Goal: Information Seeking & Learning: Learn about a topic

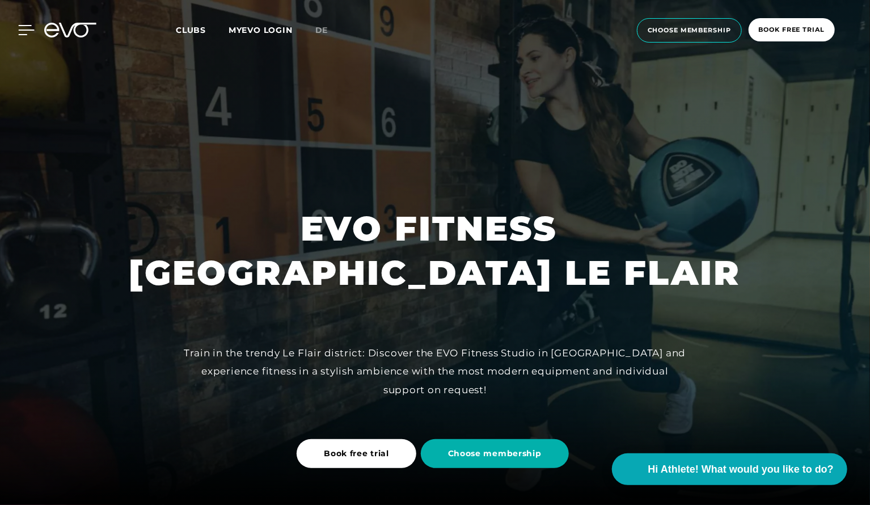
click at [27, 28] on icon at bounding box center [26, 30] width 16 height 10
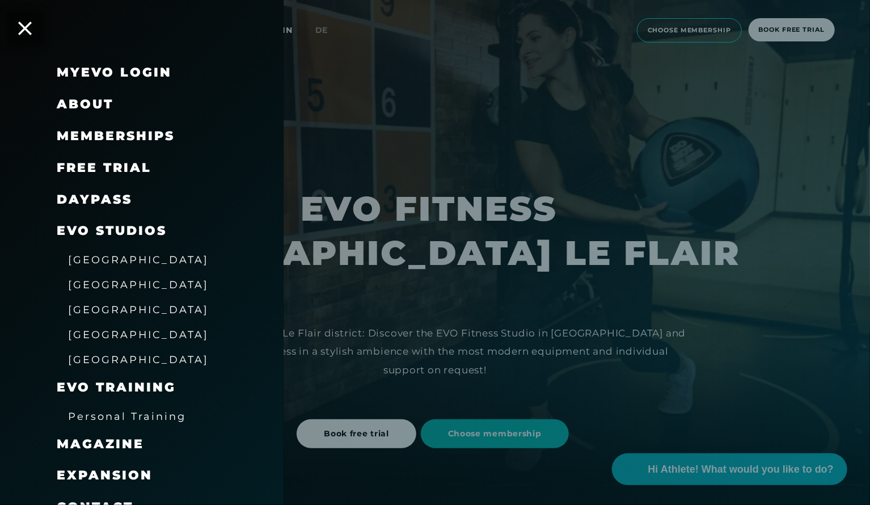
scroll to position [23, 0]
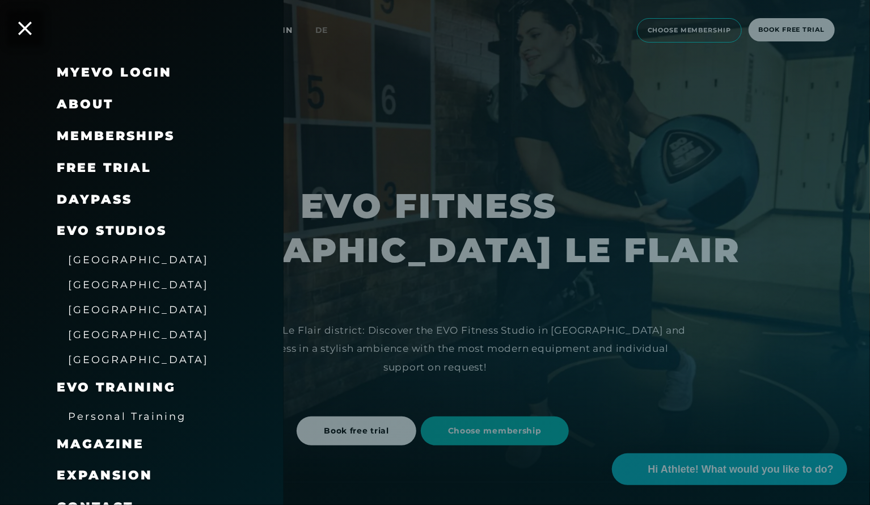
click at [250, 438] on div "Magazine" at bounding box center [156, 444] width 199 height 32
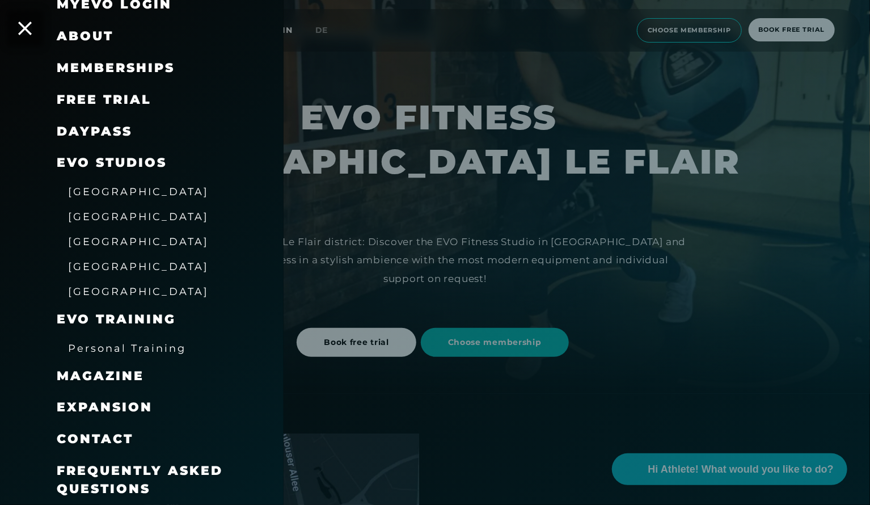
scroll to position [113, 0]
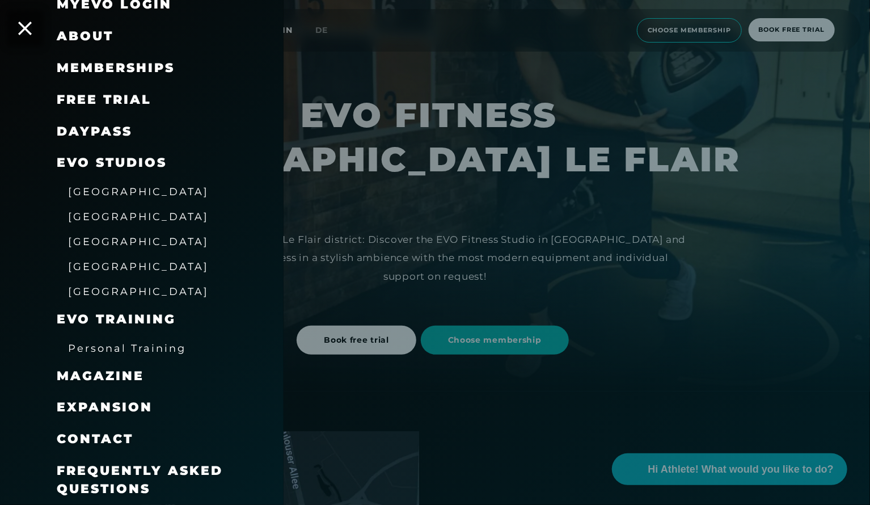
click at [182, 475] on span "Frequently asked questions" at bounding box center [140, 479] width 166 height 33
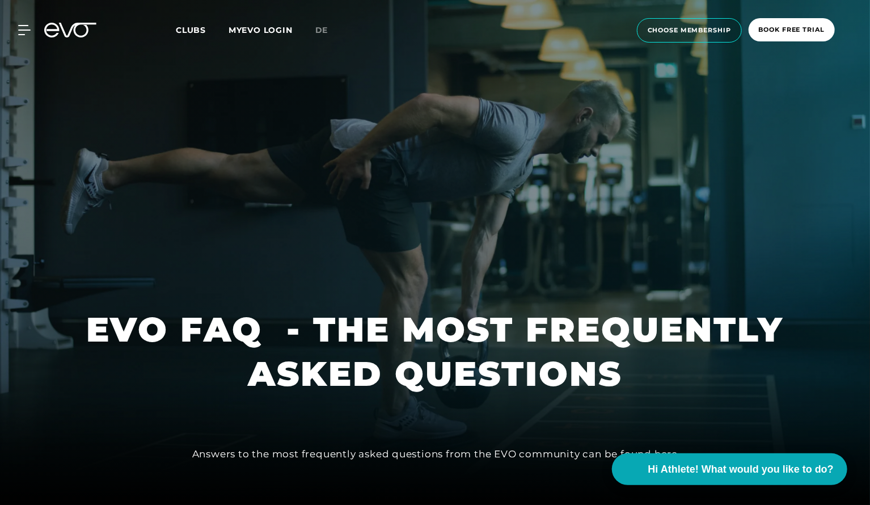
scroll to position [74, 0]
click at [396, 293] on div at bounding box center [435, 252] width 870 height 505
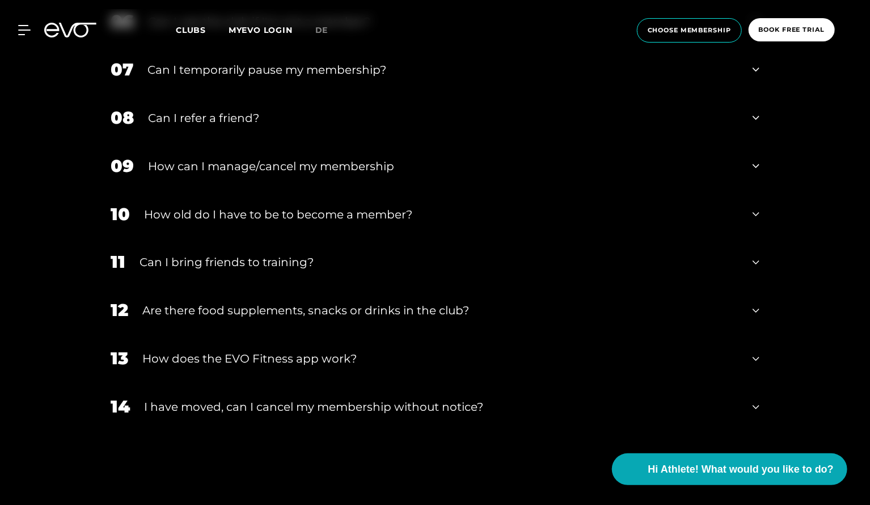
scroll to position [862, 0]
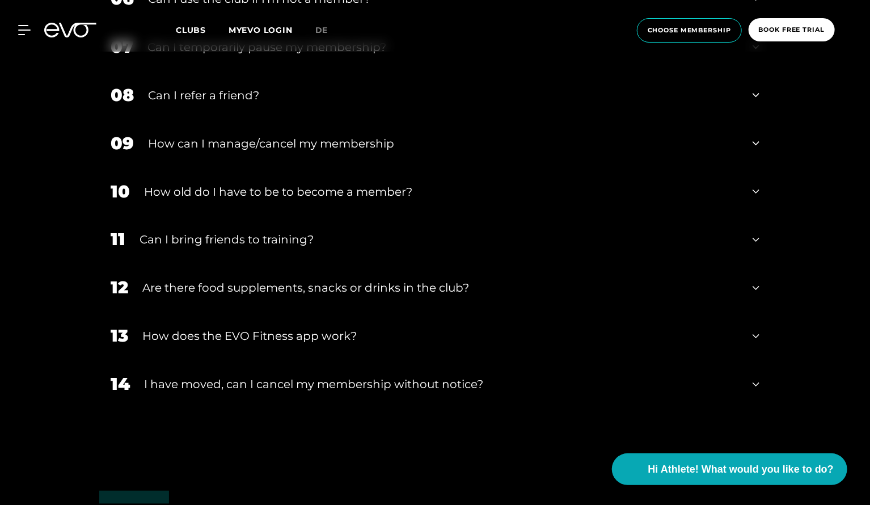
click at [396, 293] on div "Are there food supplements, snacks or drinks in the club?" at bounding box center [440, 288] width 596 height 17
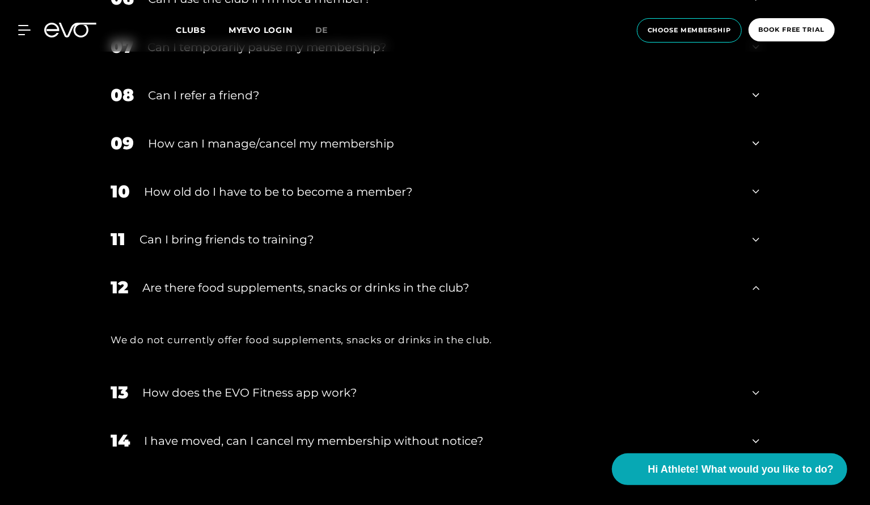
click at [396, 293] on div "Are there food supplements, snacks or drinks in the club?" at bounding box center [440, 288] width 596 height 17
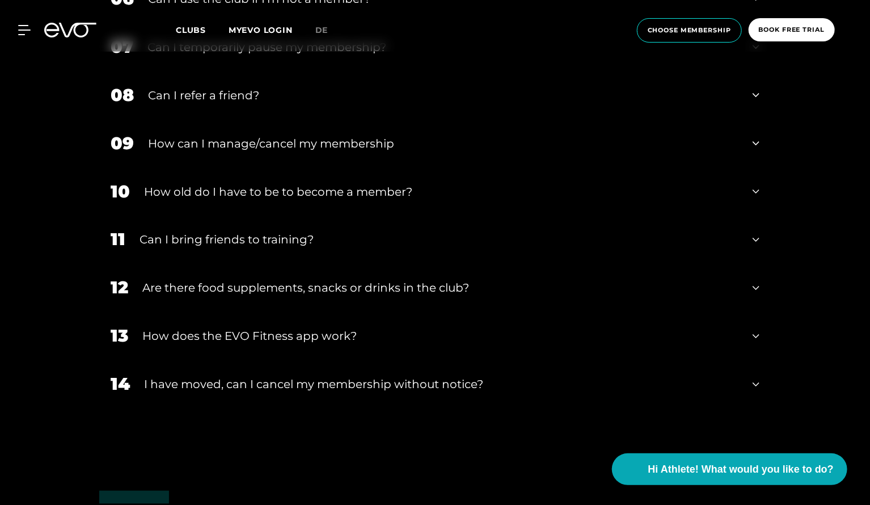
click at [340, 340] on div "How does the EVO Fitness app work?" at bounding box center [440, 336] width 596 height 17
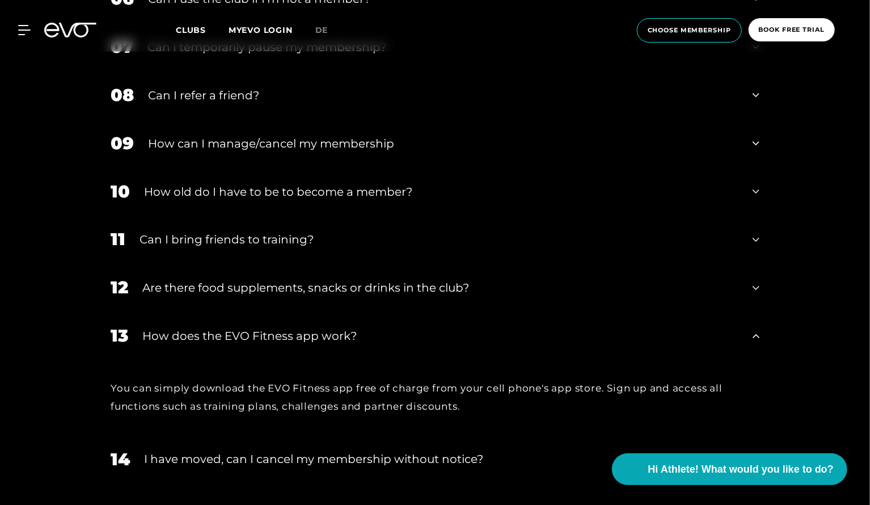
click at [340, 340] on div "How does the EVO Fitness app work?" at bounding box center [440, 336] width 596 height 17
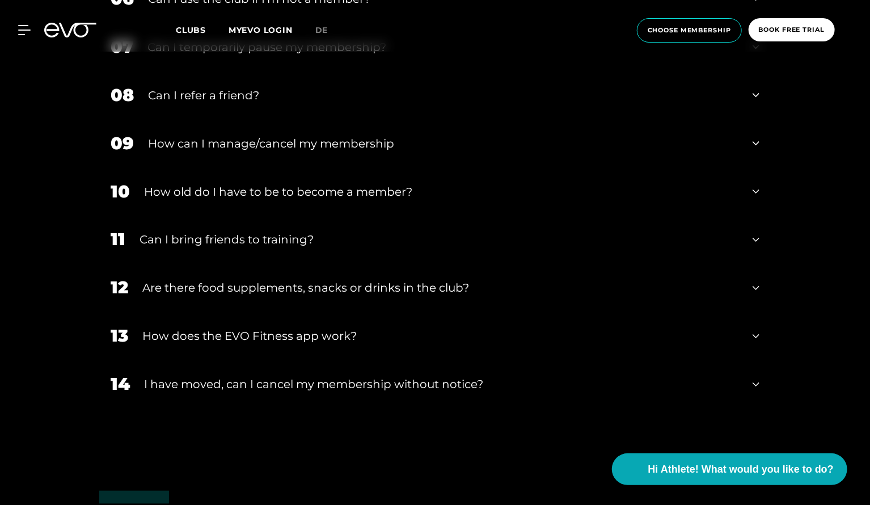
click at [318, 386] on div "I have moved, can I cancel my membership without notice?" at bounding box center [441, 384] width 595 height 17
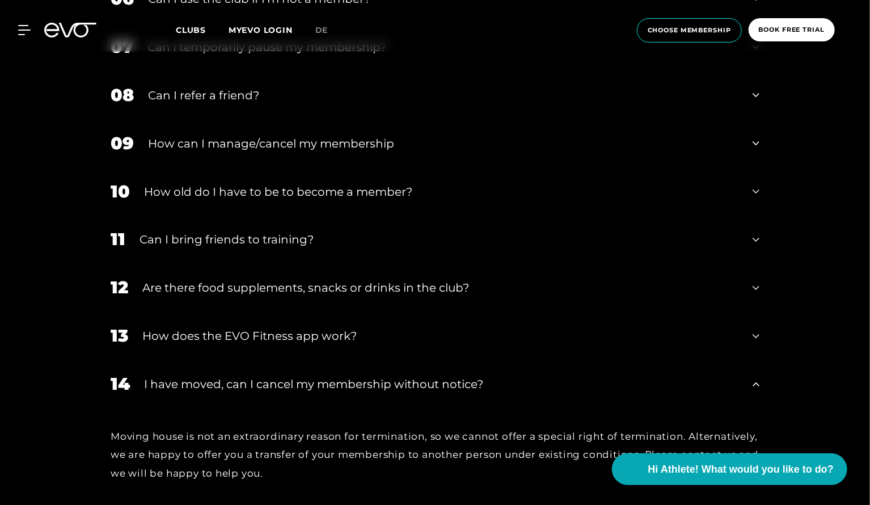
click at [318, 386] on div "I have moved, can I cancel my membership without notice?" at bounding box center [441, 384] width 595 height 17
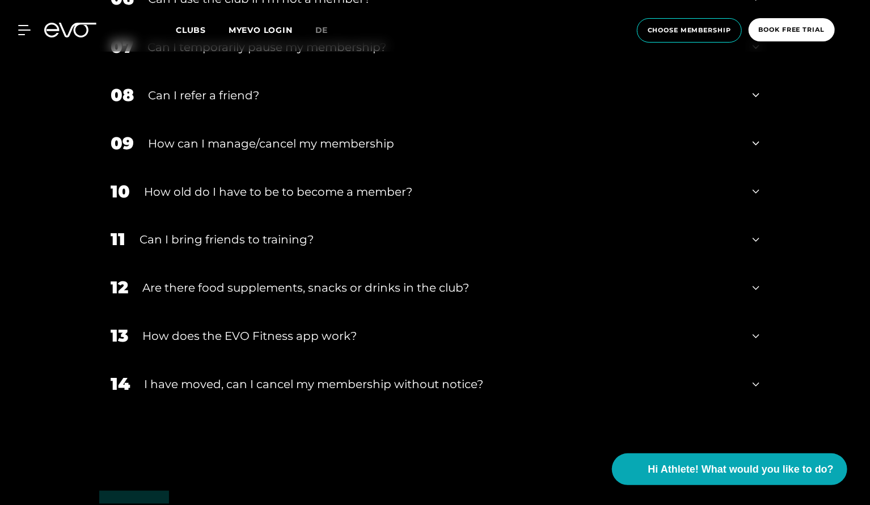
click at [94, 157] on div "memberships FAQs MEMBERSHIP 01 How do I get access to the club after I register…" at bounding box center [435, 61] width 870 height 809
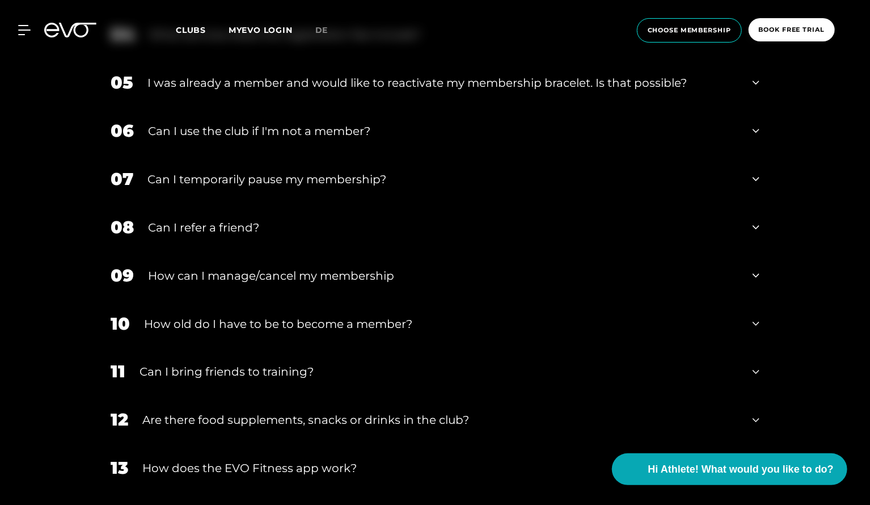
scroll to position [704, 0]
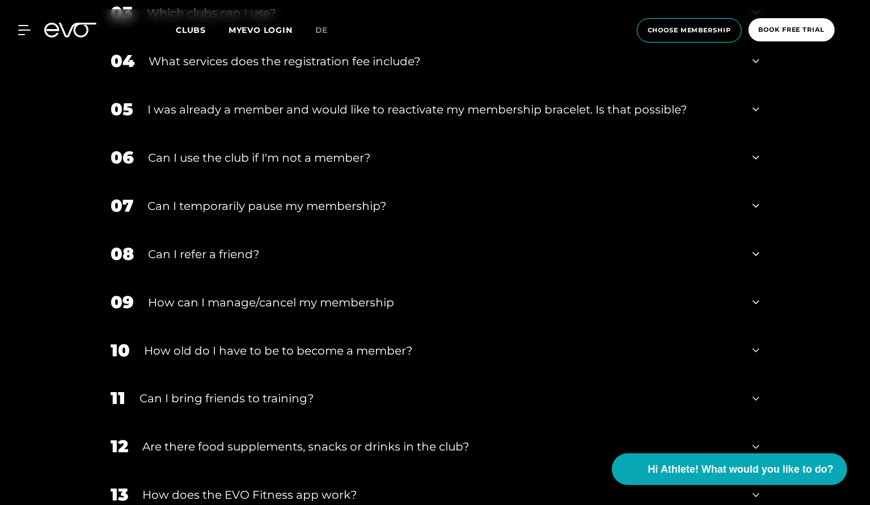
click at [187, 159] on div "Can I use the club if I'm not a member?" at bounding box center [443, 157] width 591 height 17
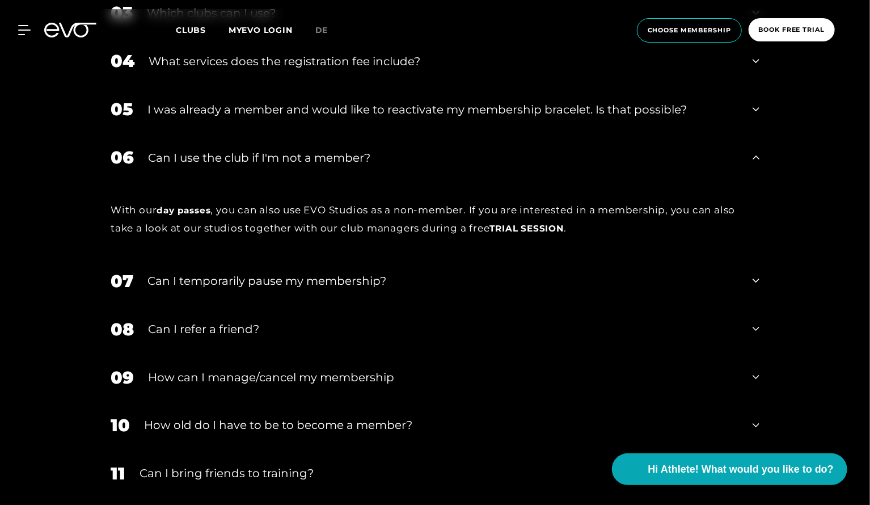
click at [187, 159] on div "Can I use the club if I'm not a member?" at bounding box center [443, 157] width 591 height 17
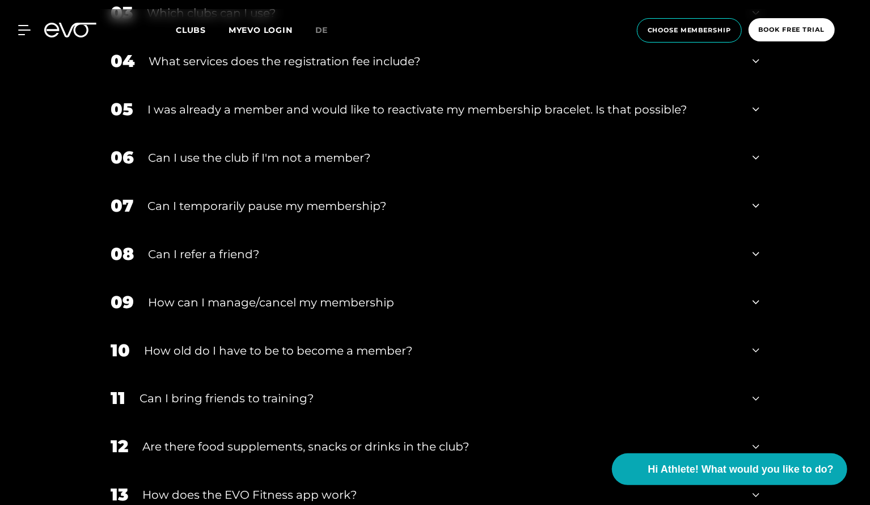
click at [226, 65] on div "What services does the registration fee include?" at bounding box center [444, 61] width 590 height 17
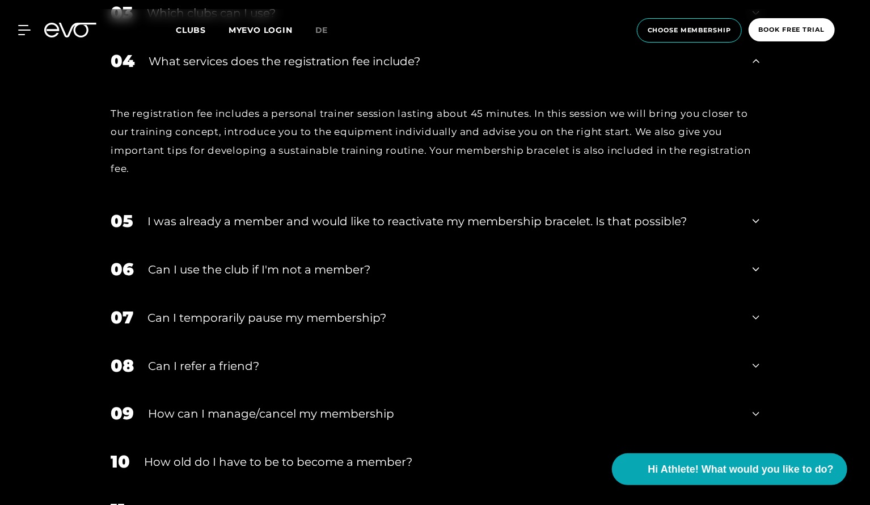
click at [177, 115] on div "The registration fee includes a personal trainer session lasting about 45 minut…" at bounding box center [435, 140] width 649 height 73
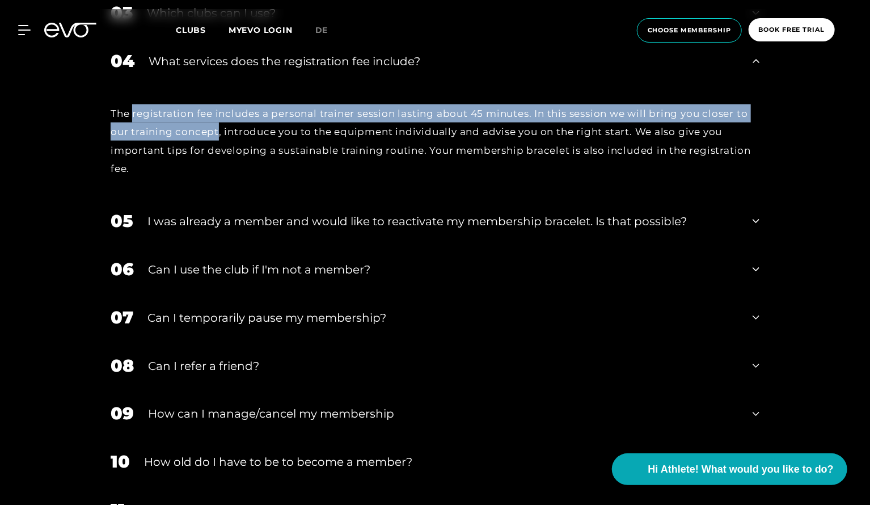
drag, startPoint x: 177, startPoint y: 115, endPoint x: 212, endPoint y: 137, distance: 40.8
click at [212, 137] on div "The registration fee includes a personal trainer session lasting about 45 minut…" at bounding box center [435, 140] width 649 height 73
